Goal: Navigation & Orientation: Find specific page/section

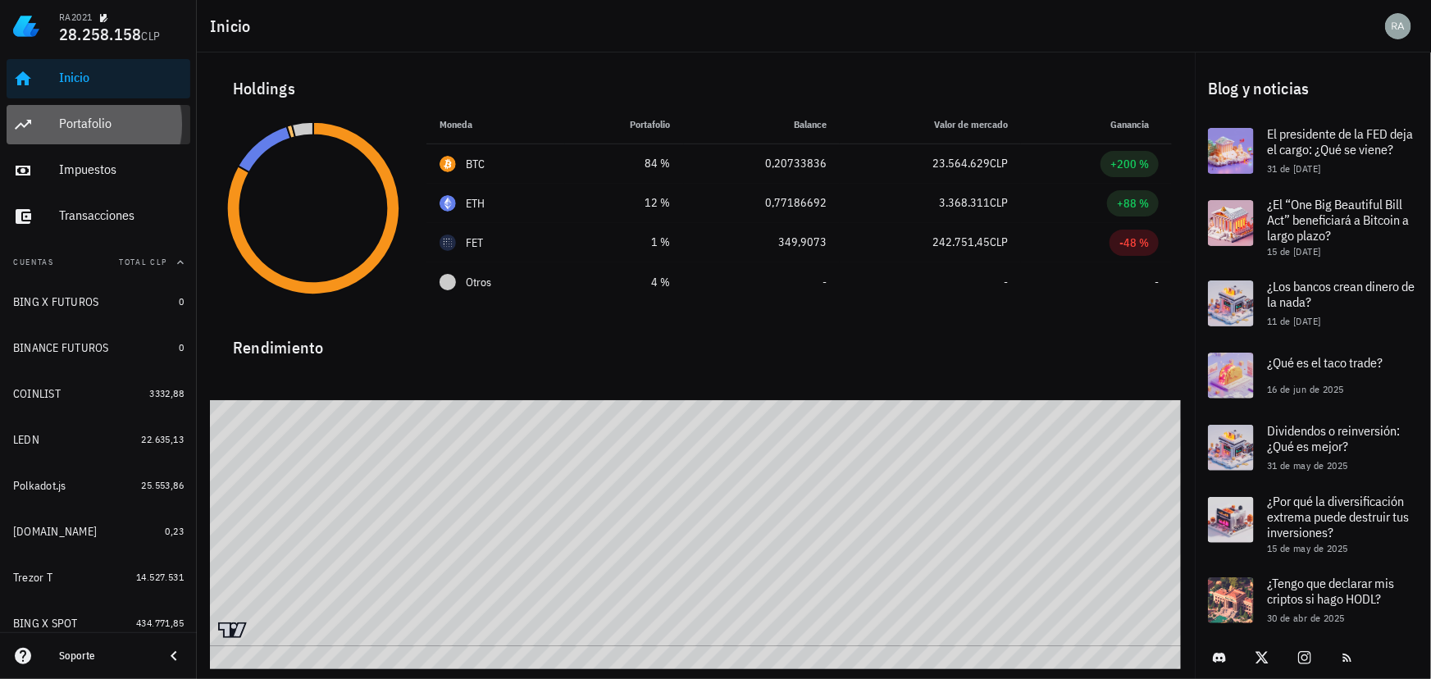
click at [51, 123] on link "Portafolio" at bounding box center [99, 124] width 184 height 39
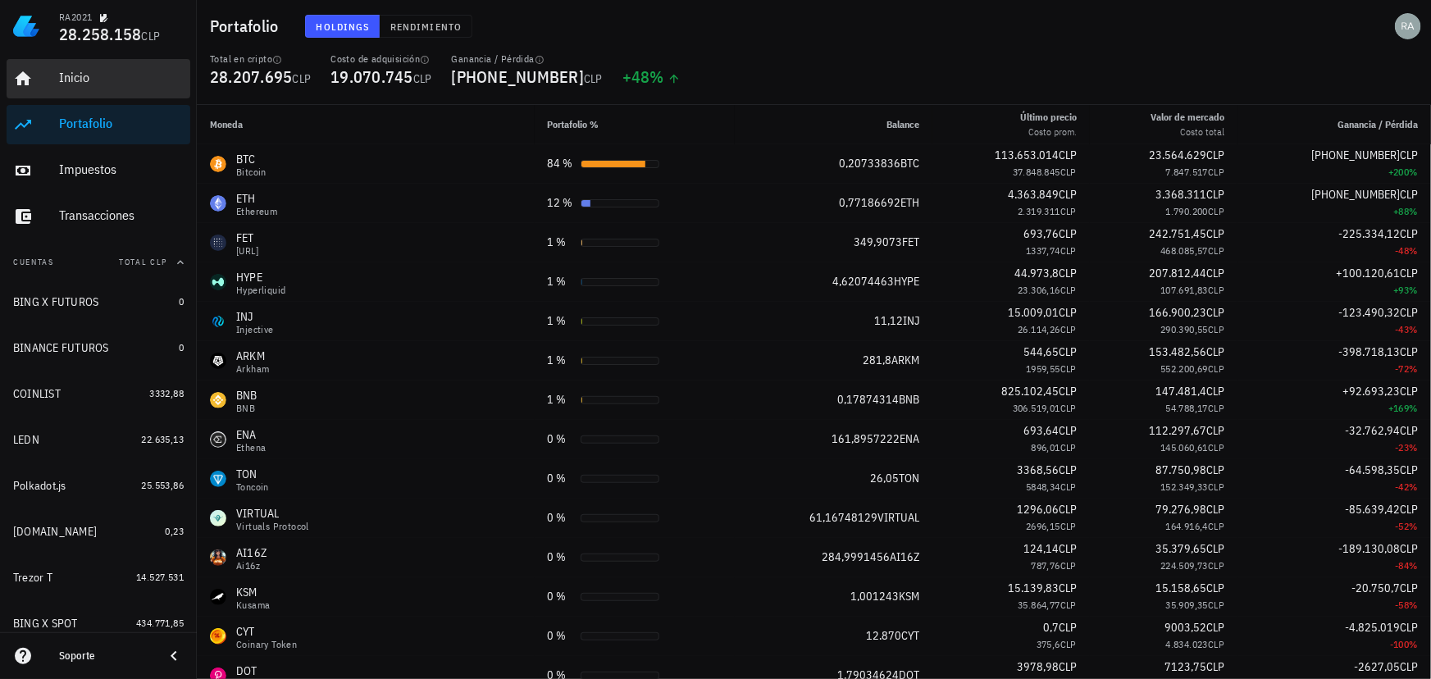
click at [77, 79] on div "Inicio" at bounding box center [121, 78] width 125 height 16
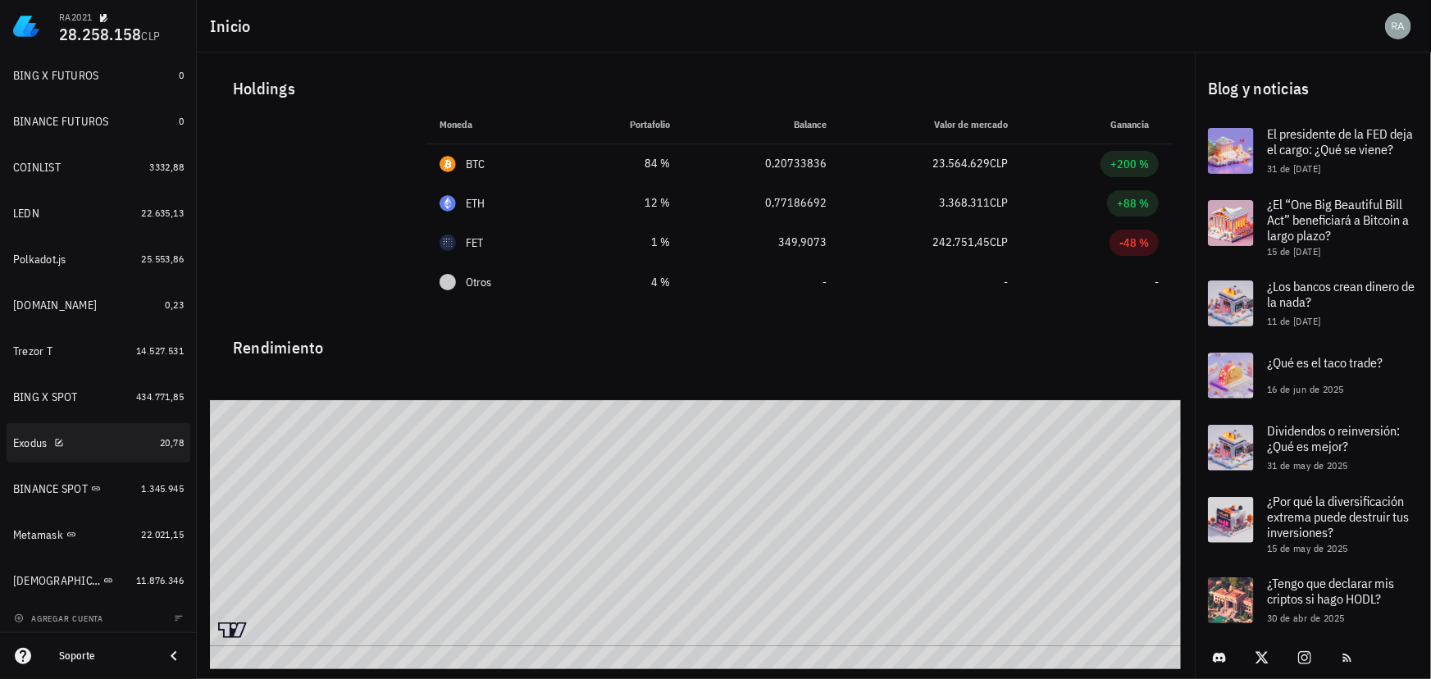
scroll to position [230, 0]
click at [89, 583] on div "BUDA" at bounding box center [71, 578] width 116 height 16
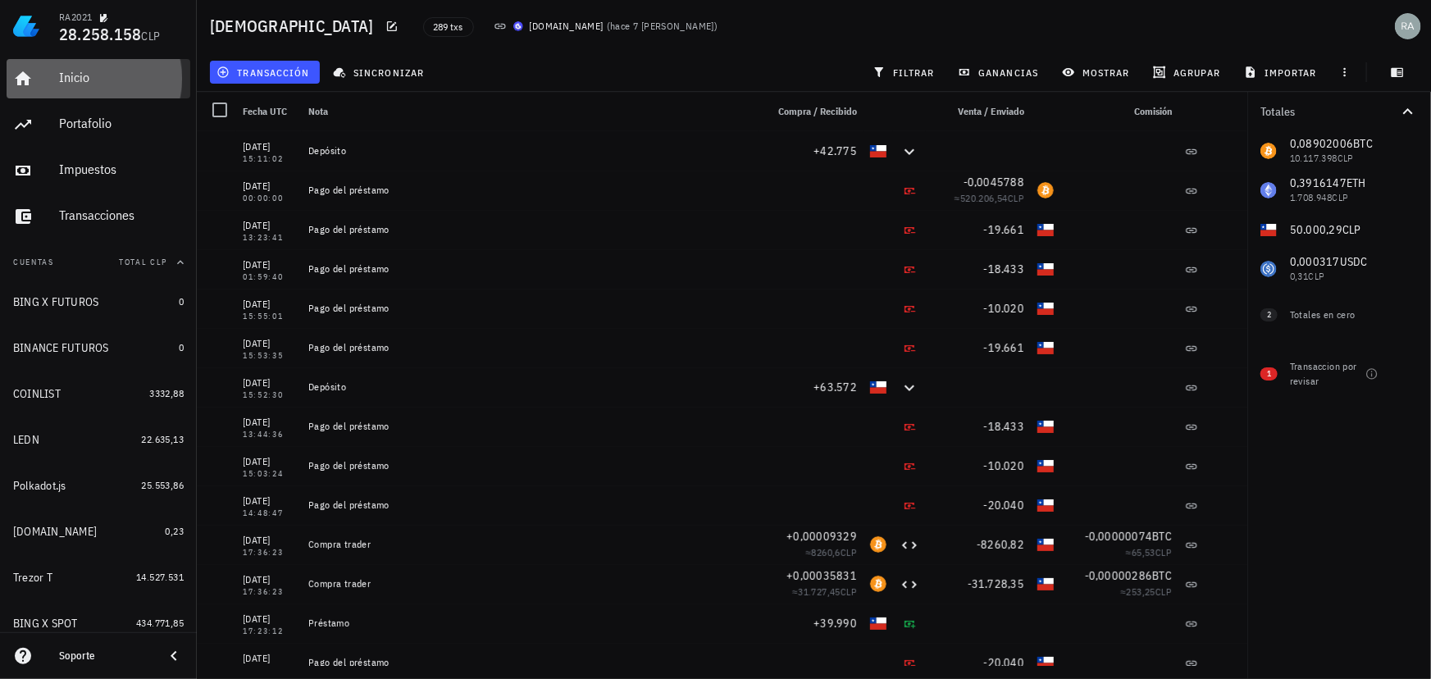
click at [75, 83] on div "Inicio" at bounding box center [121, 78] width 125 height 16
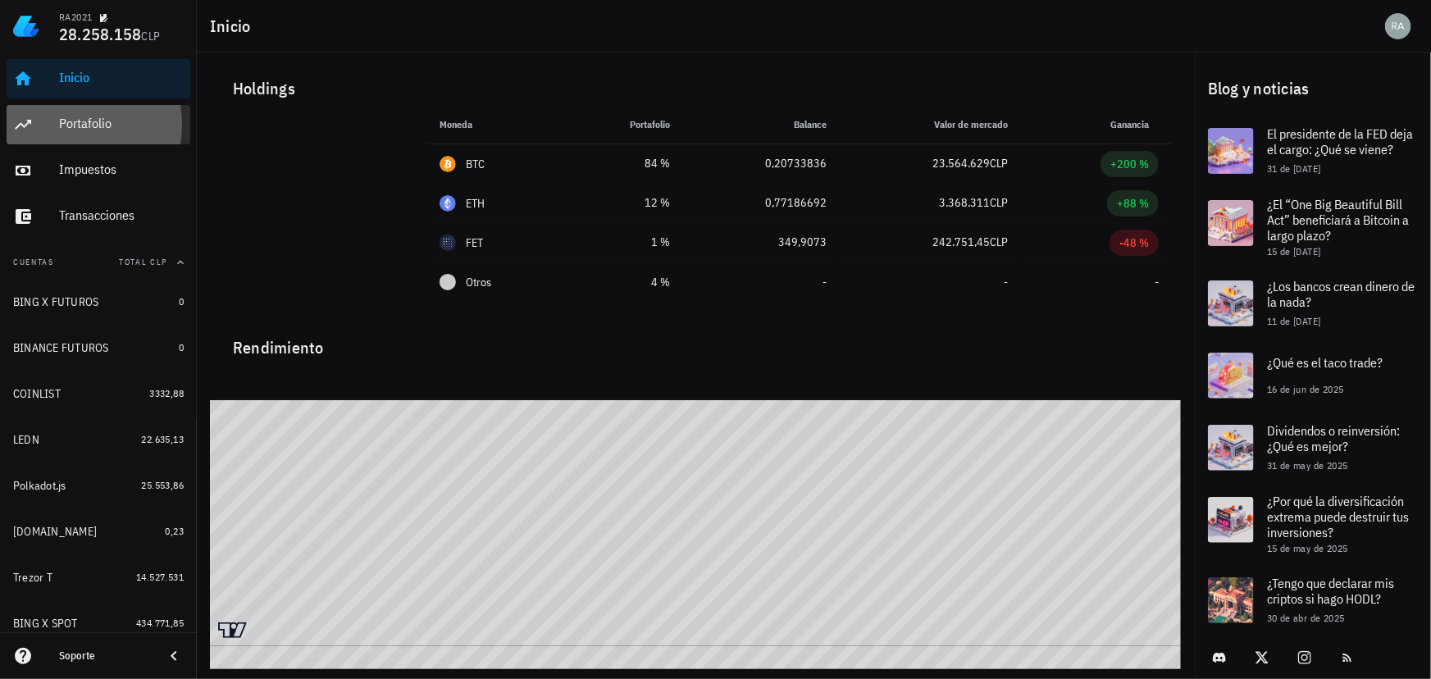
click at [82, 134] on div "Portafolio" at bounding box center [121, 124] width 125 height 37
